Goal: Information Seeking & Learning: Learn about a topic

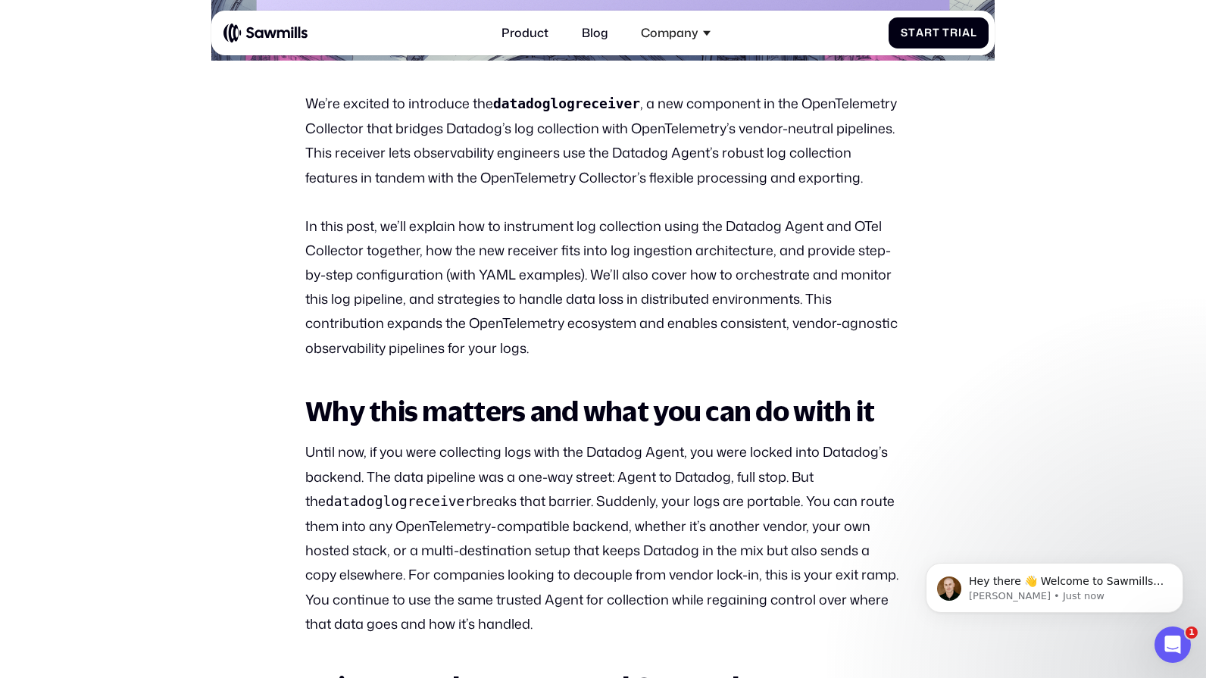
scroll to position [670, 0]
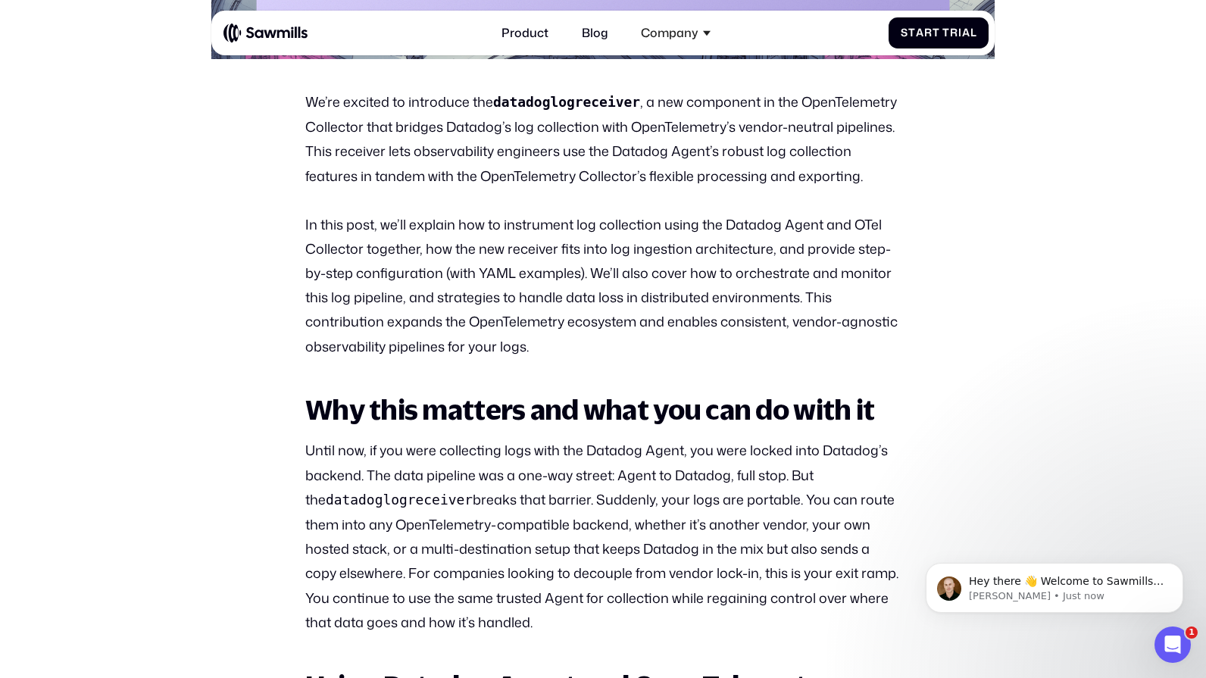
drag, startPoint x: 359, startPoint y: 274, endPoint x: 588, endPoint y: 301, distance: 230.3
click at [652, 264] on p "In this post, we’ll explain how to instrument log collection using the Datadog …" at bounding box center [602, 285] width 595 height 146
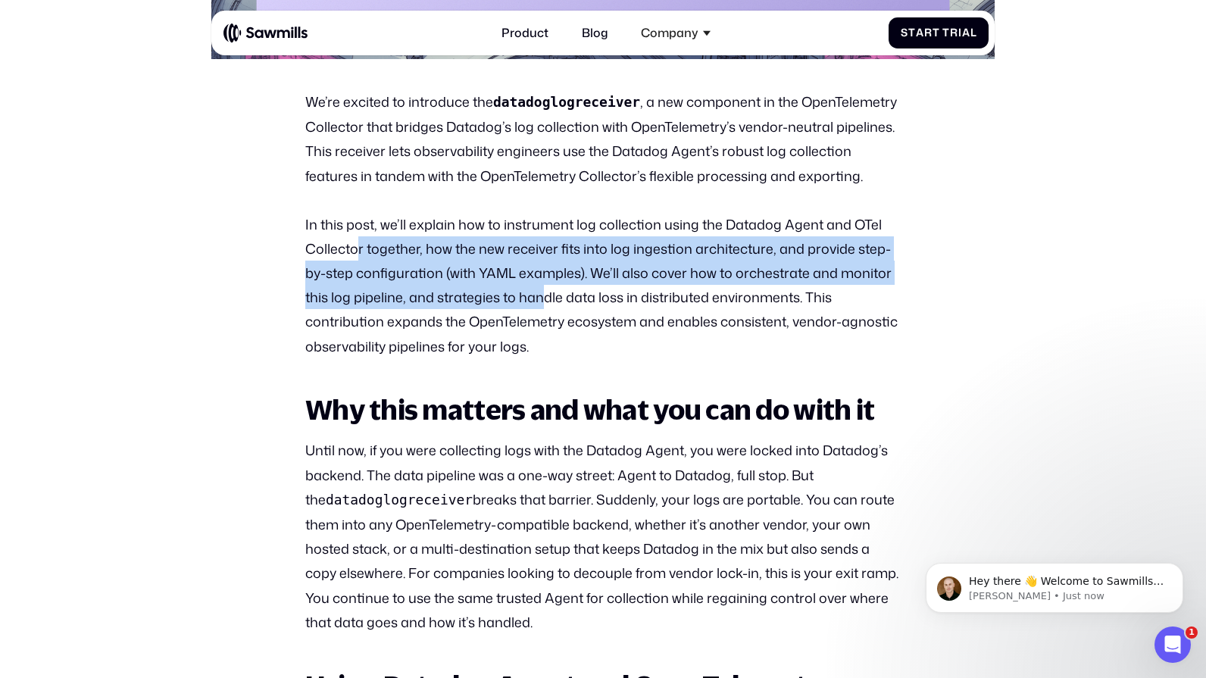
drag, startPoint x: 541, startPoint y: 309, endPoint x: 351, endPoint y: 251, distance: 198.8
click at [351, 251] on p "In this post, we’ll explain how to instrument log collection using the Datadog …" at bounding box center [602, 285] width 595 height 146
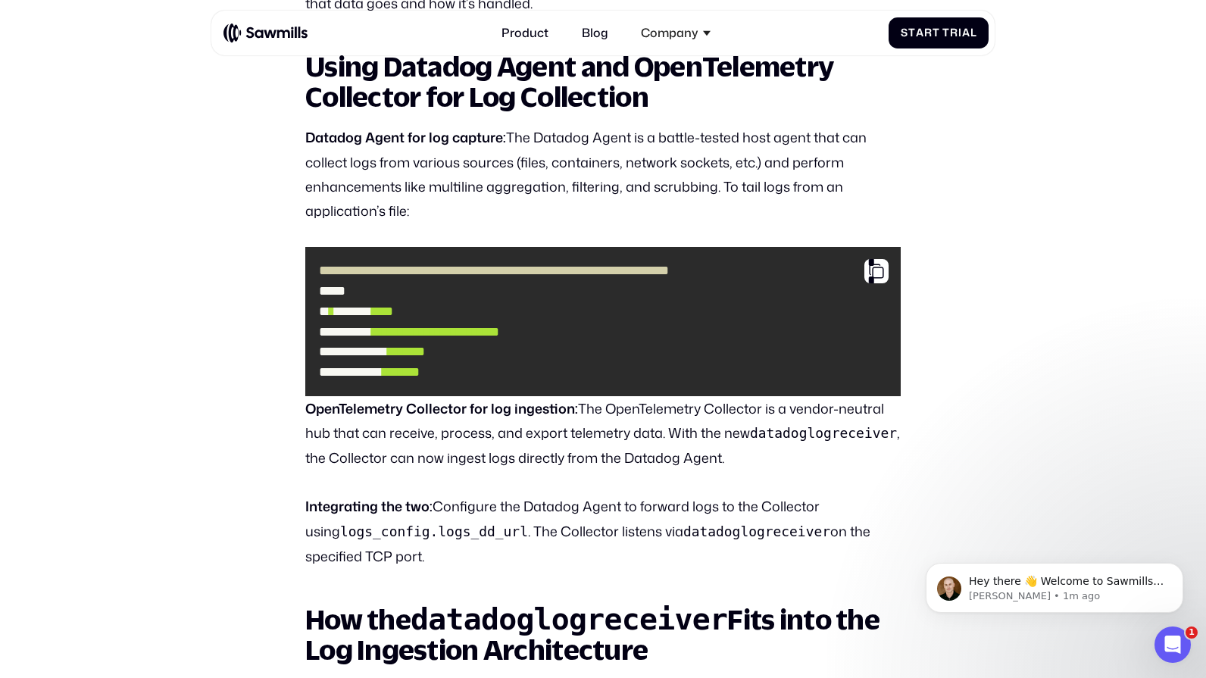
scroll to position [1291, 0]
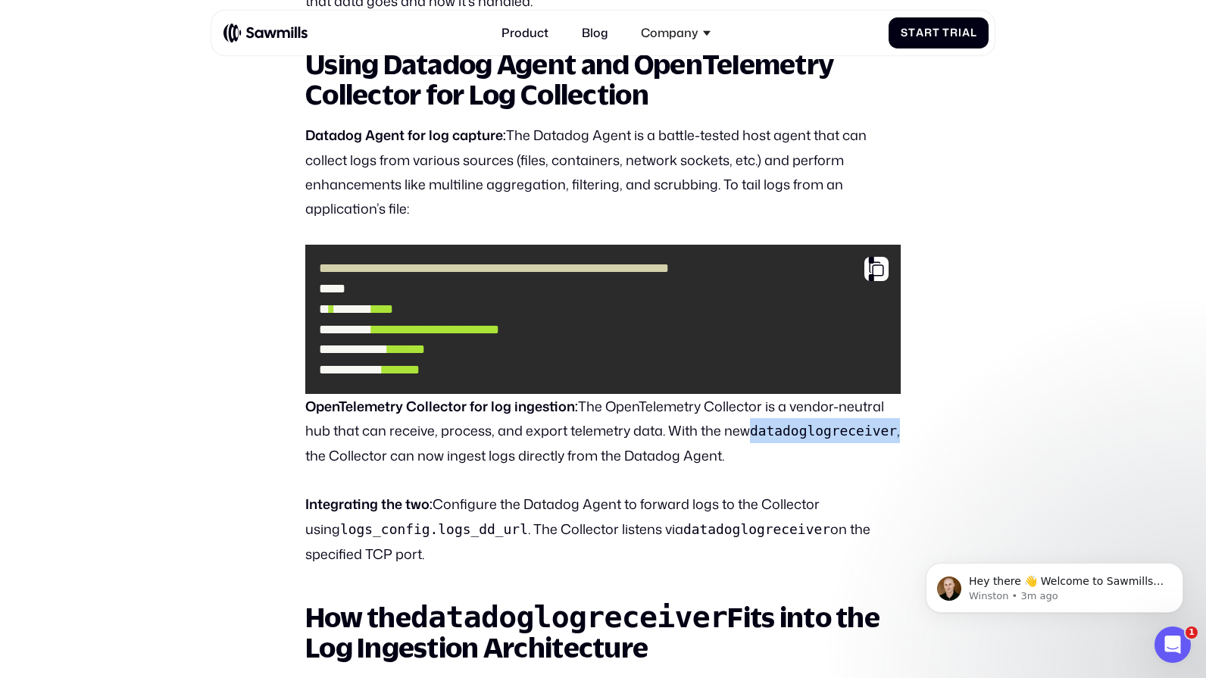
drag, startPoint x: 899, startPoint y: 435, endPoint x: 735, endPoint y: 440, distance: 164.4
click at [735, 440] on p "OpenTelemetry Collector for log ingestion: The OpenTelemetry Collector is a ven…" at bounding box center [602, 431] width 595 height 74
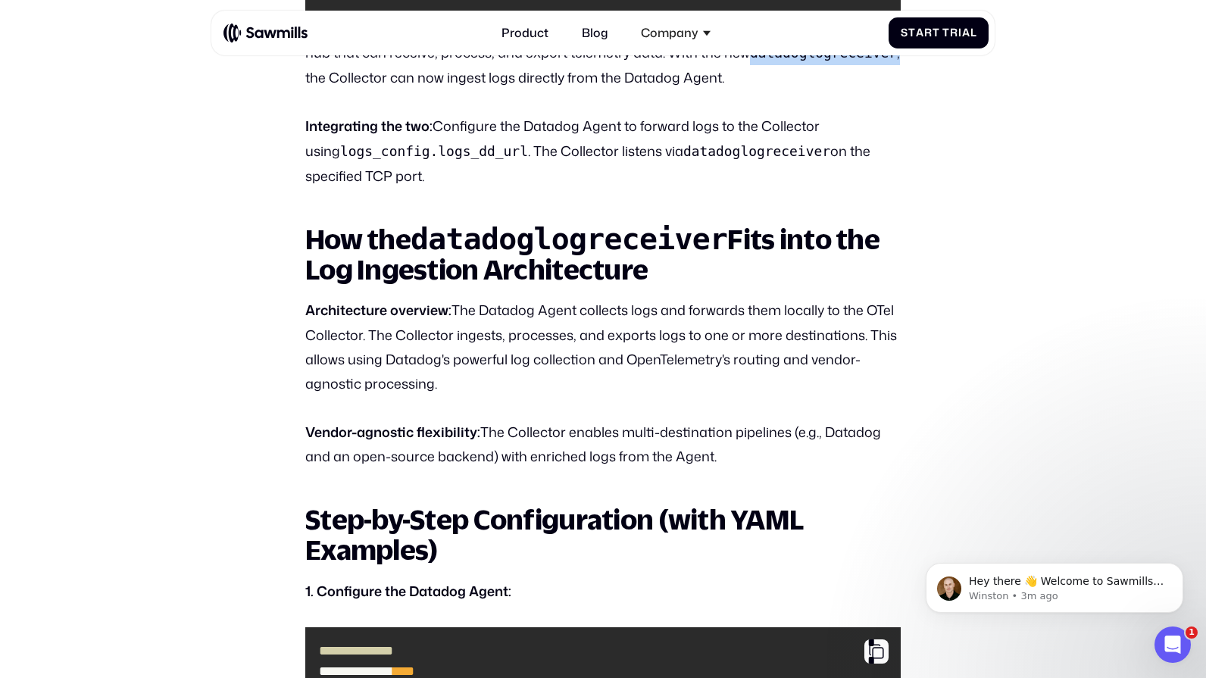
scroll to position [1670, 0]
click at [719, 306] on p "Architecture overview: The Datadog Agent collects logs and forwards them locall…" at bounding box center [602, 346] width 595 height 98
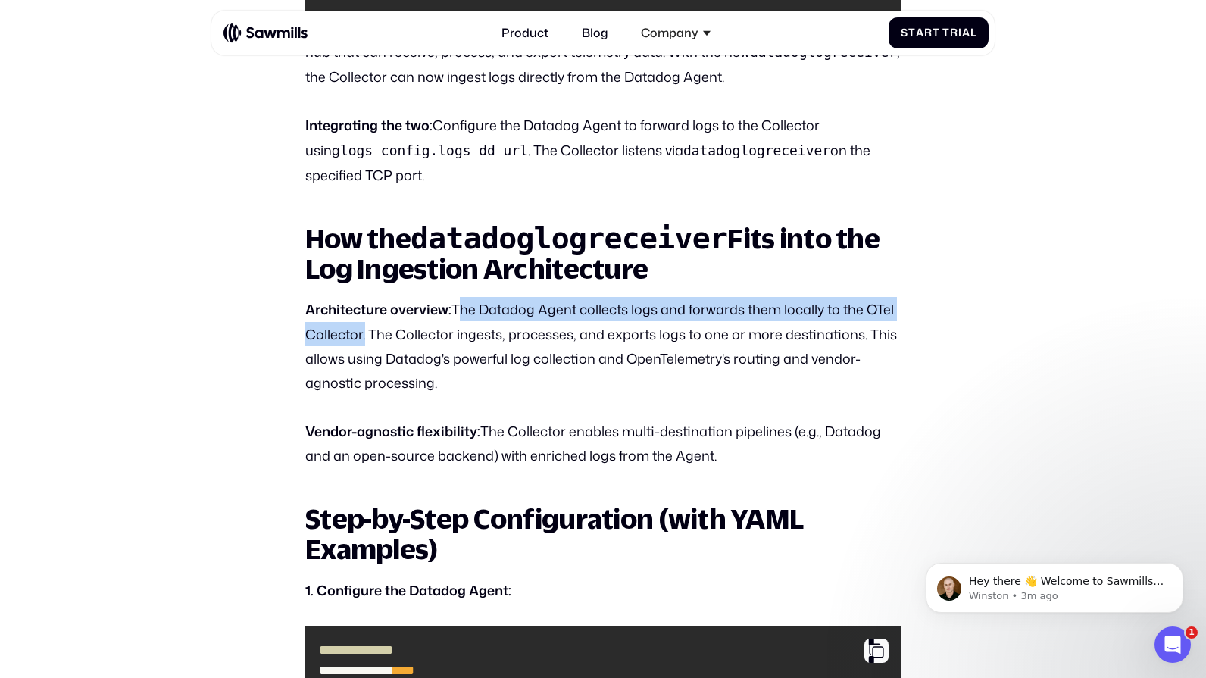
drag, startPoint x: 361, startPoint y: 330, endPoint x: 456, endPoint y: 305, distance: 97.9
click at [456, 305] on p "Architecture overview: The Datadog Agent collects logs and forwards them locall…" at bounding box center [602, 346] width 595 height 98
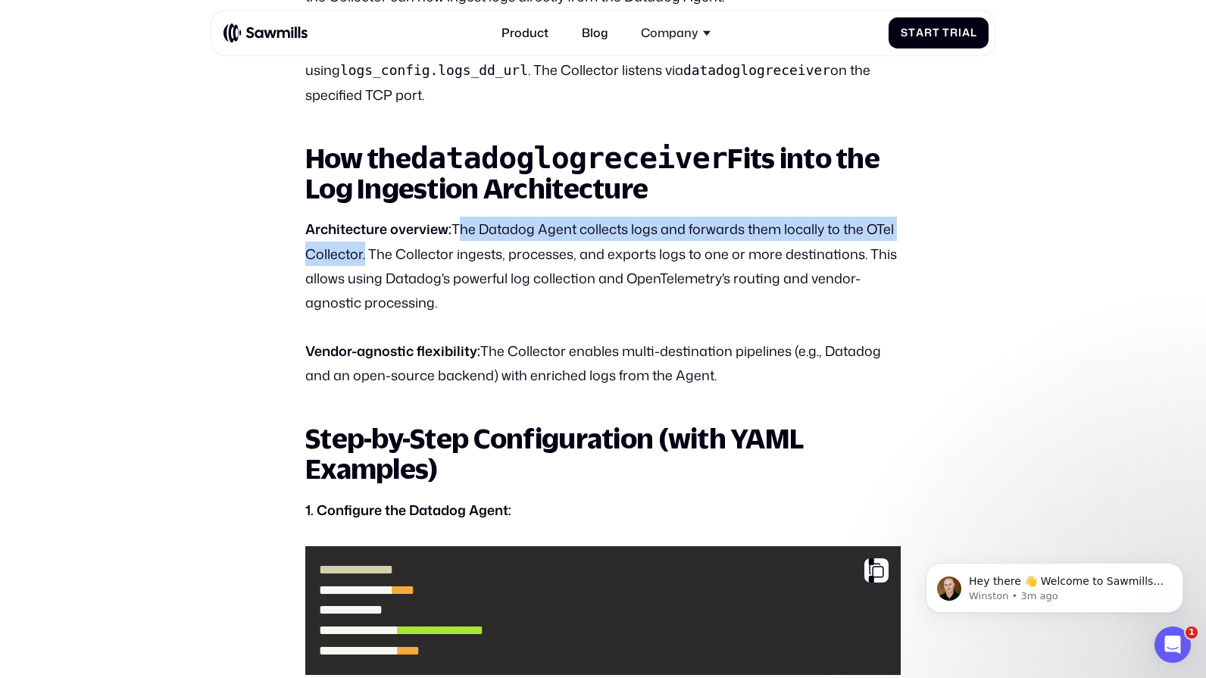
scroll to position [1746, 0]
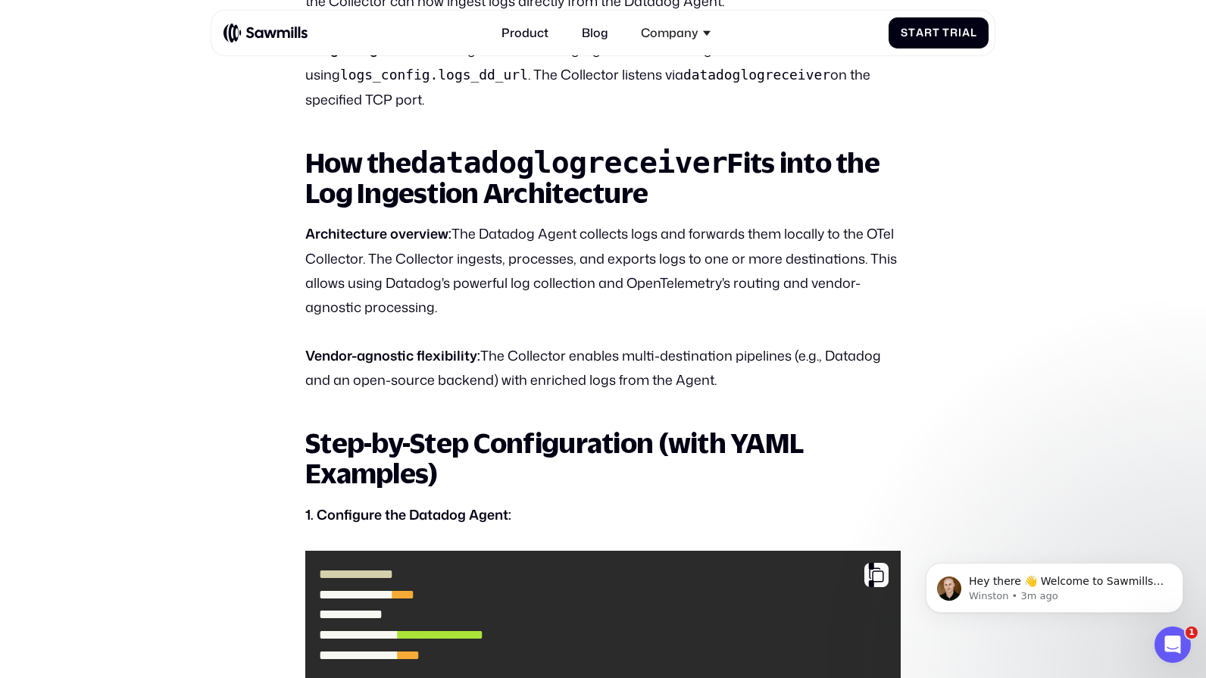
click at [564, 265] on p "Architecture overview: The Datadog Agent collects logs and forwards them locall…" at bounding box center [602, 270] width 595 height 98
drag, startPoint x: 445, startPoint y: 310, endPoint x: 295, endPoint y: 261, distance: 157.1
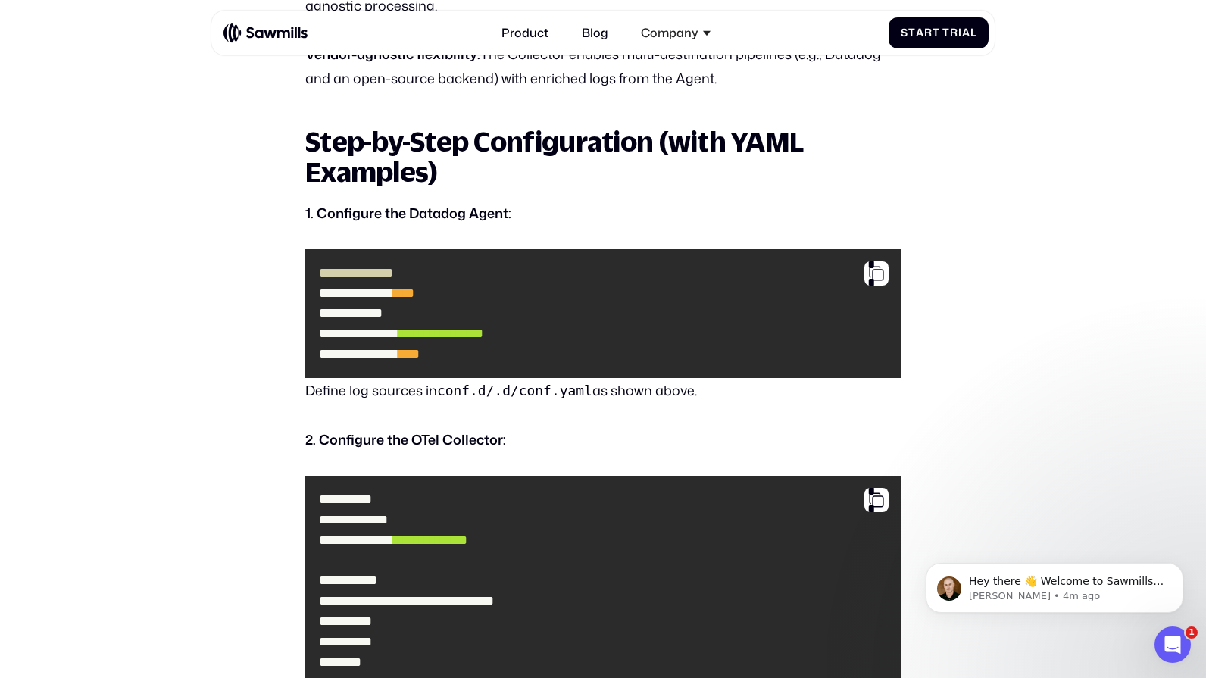
scroll to position [2045, 0]
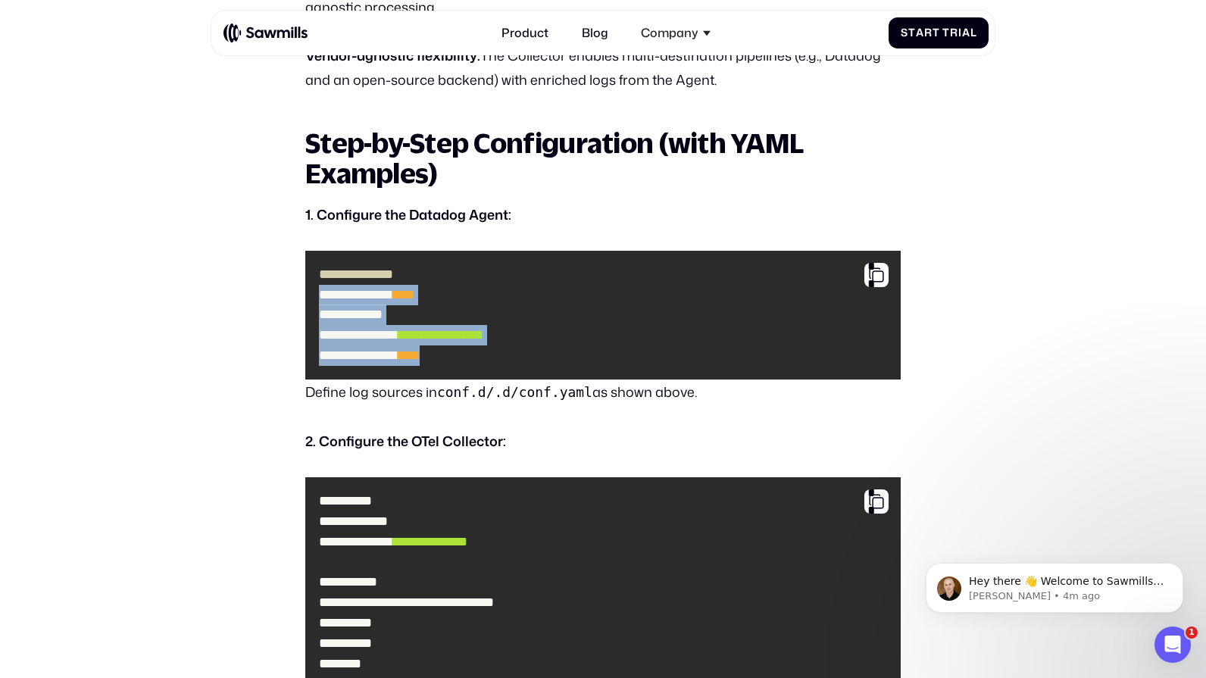
drag, startPoint x: 480, startPoint y: 357, endPoint x: 304, endPoint y: 289, distance: 188.2
click at [305, 289] on pre "**********" at bounding box center [602, 315] width 595 height 129
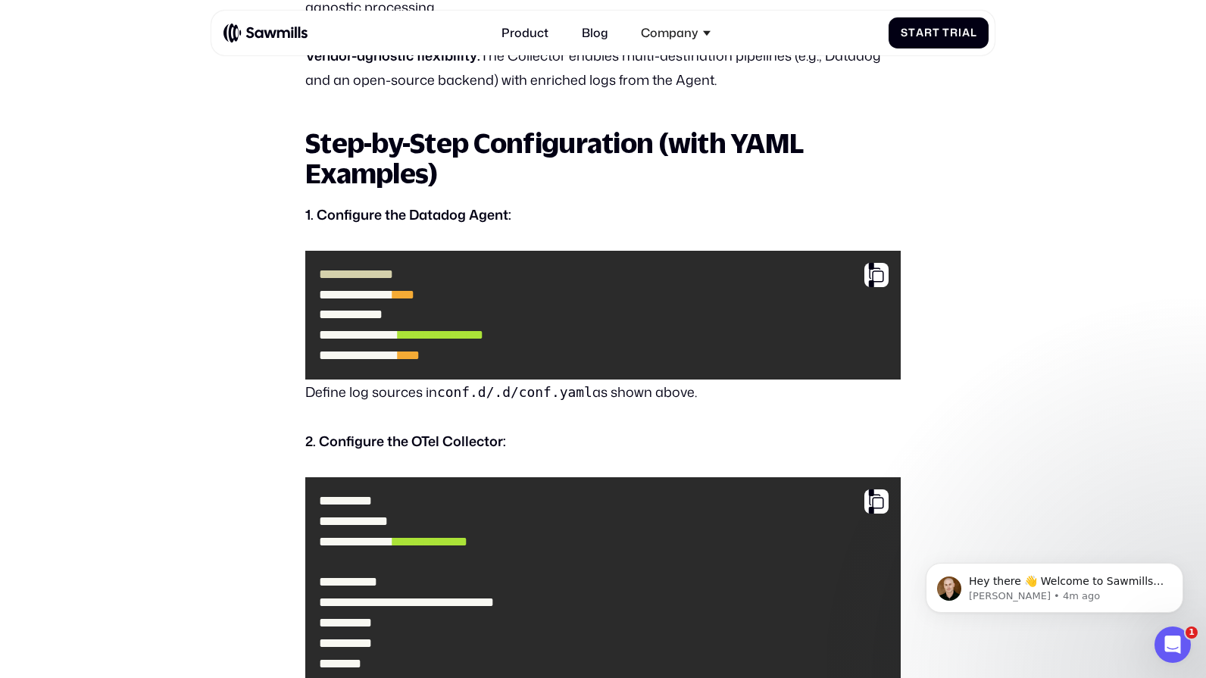
click at [694, 423] on div "We’re excited to introduce the datadoglogreceiver , a new component in the Open…" at bounding box center [602, 599] width 595 height 3771
drag, startPoint x: 710, startPoint y: 393, endPoint x: 313, endPoint y: 404, distance: 397.0
click at [313, 404] on p "Define log sources in conf.d/ .d/conf.yaml as shown above." at bounding box center [602, 391] width 595 height 25
click at [574, 431] on p "2. Configure the OTel Collector:" at bounding box center [602, 441] width 595 height 24
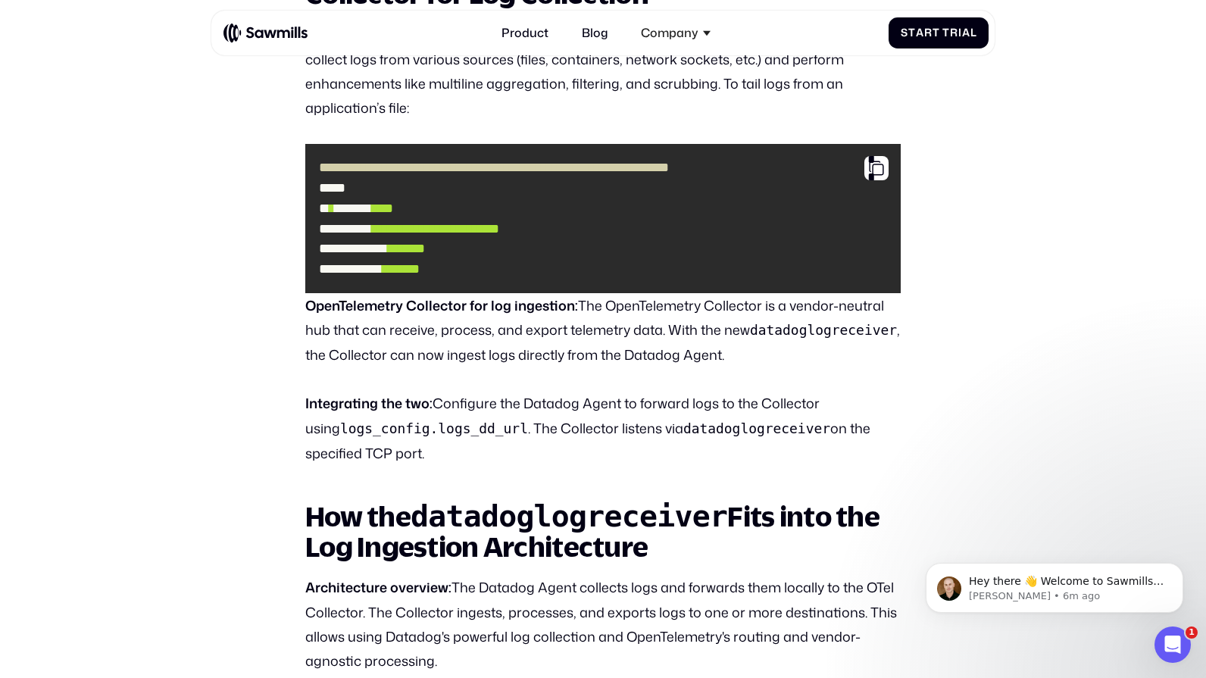
scroll to position [1378, 0]
